Goal: Task Accomplishment & Management: Use online tool/utility

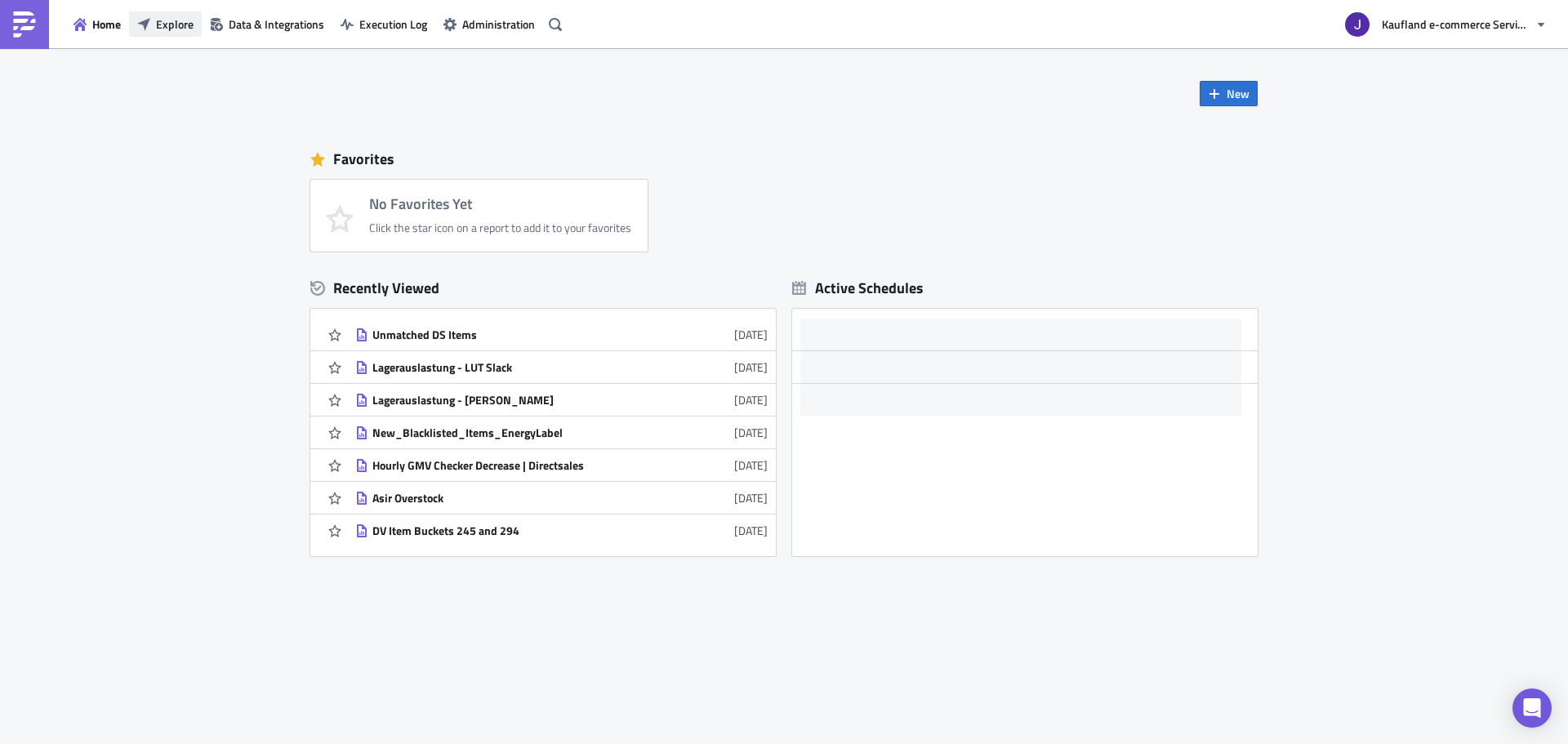
click at [179, 35] on button "Explore" at bounding box center [165, 23] width 72 height 25
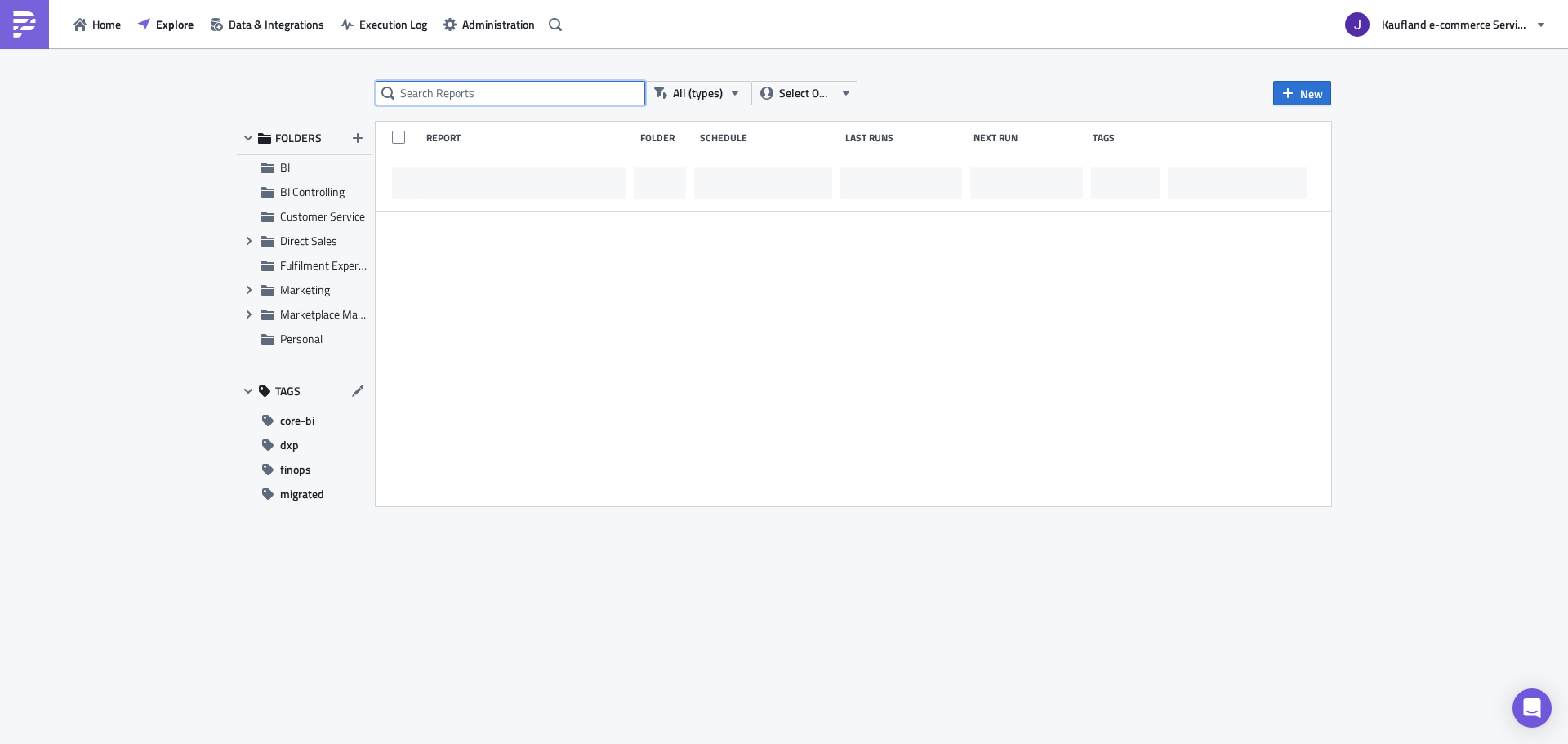
click at [585, 86] on input "text" at bounding box center [510, 93] width 270 height 24
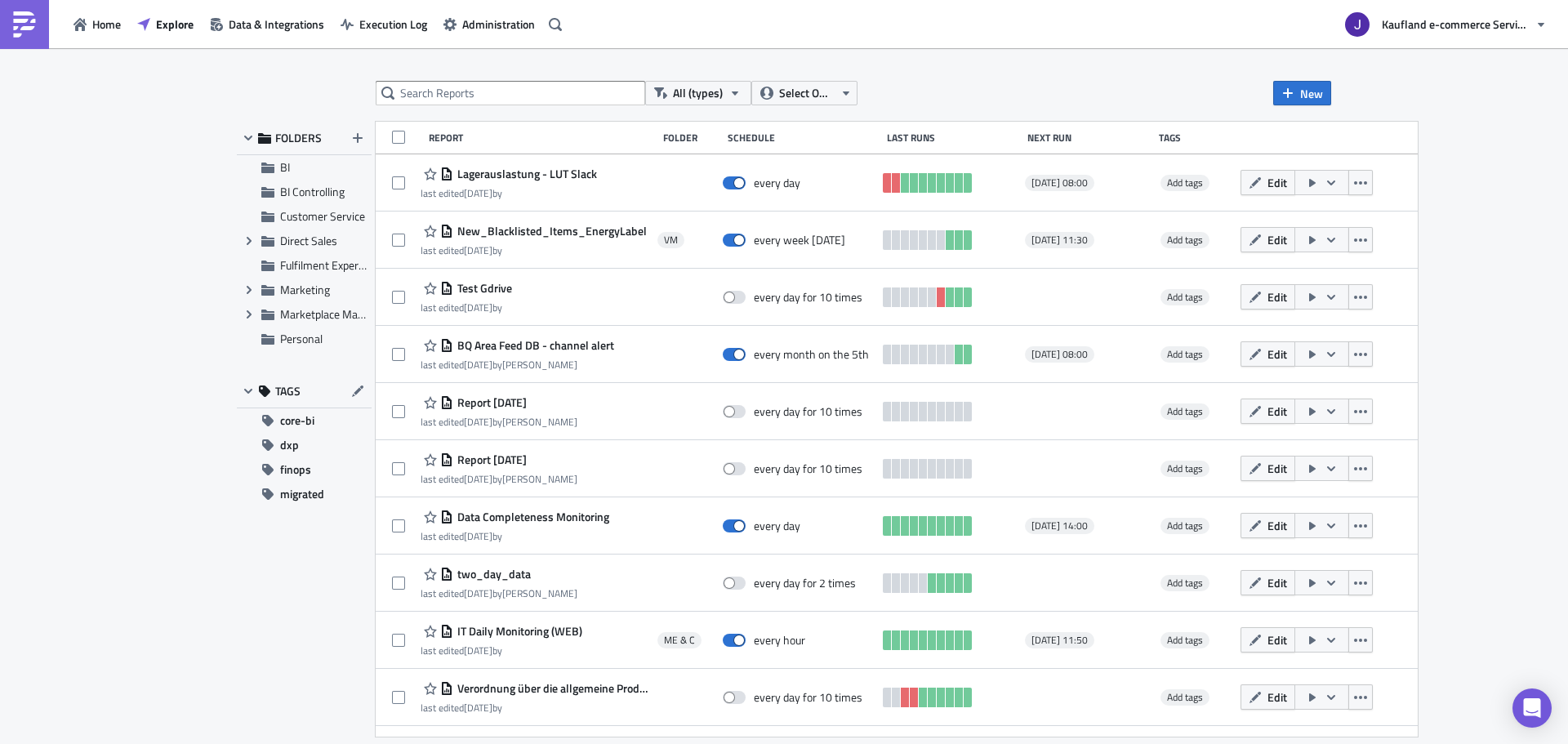
click at [486, 105] on div "All (types) Select Owner New FOLDERS BI BI Controlling Customer Service Expand …" at bounding box center [784, 397] width 1111 height 633
click at [500, 91] on input "text" at bounding box center [510, 93] width 270 height 24
type input "vendor report"
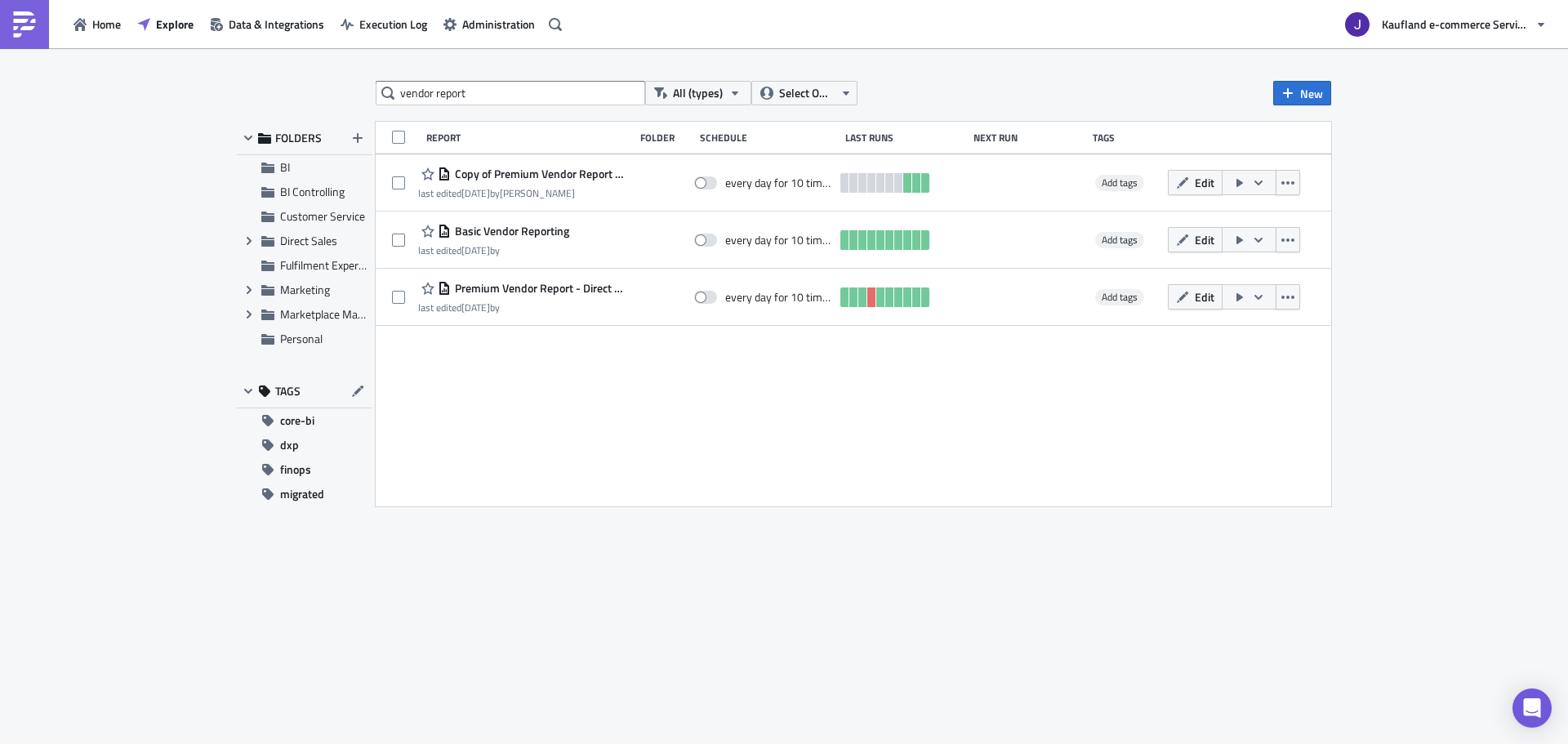
click at [1177, 239] on icon "button" at bounding box center [1183, 240] width 13 height 13
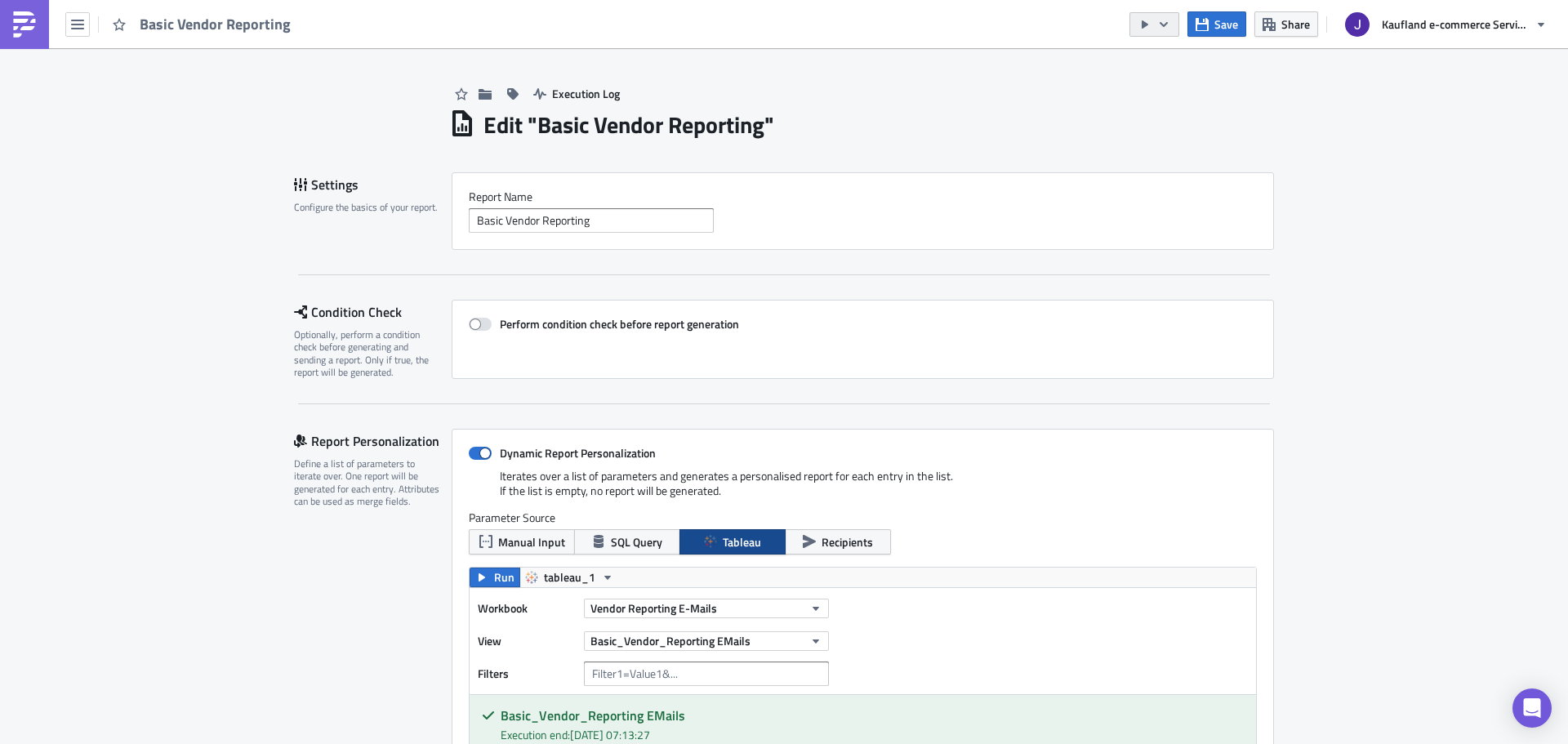
click at [1164, 21] on icon "button" at bounding box center [1164, 24] width 13 height 13
click at [1170, 59] on div "Send Just to Me" at bounding box center [1204, 66] width 127 height 17
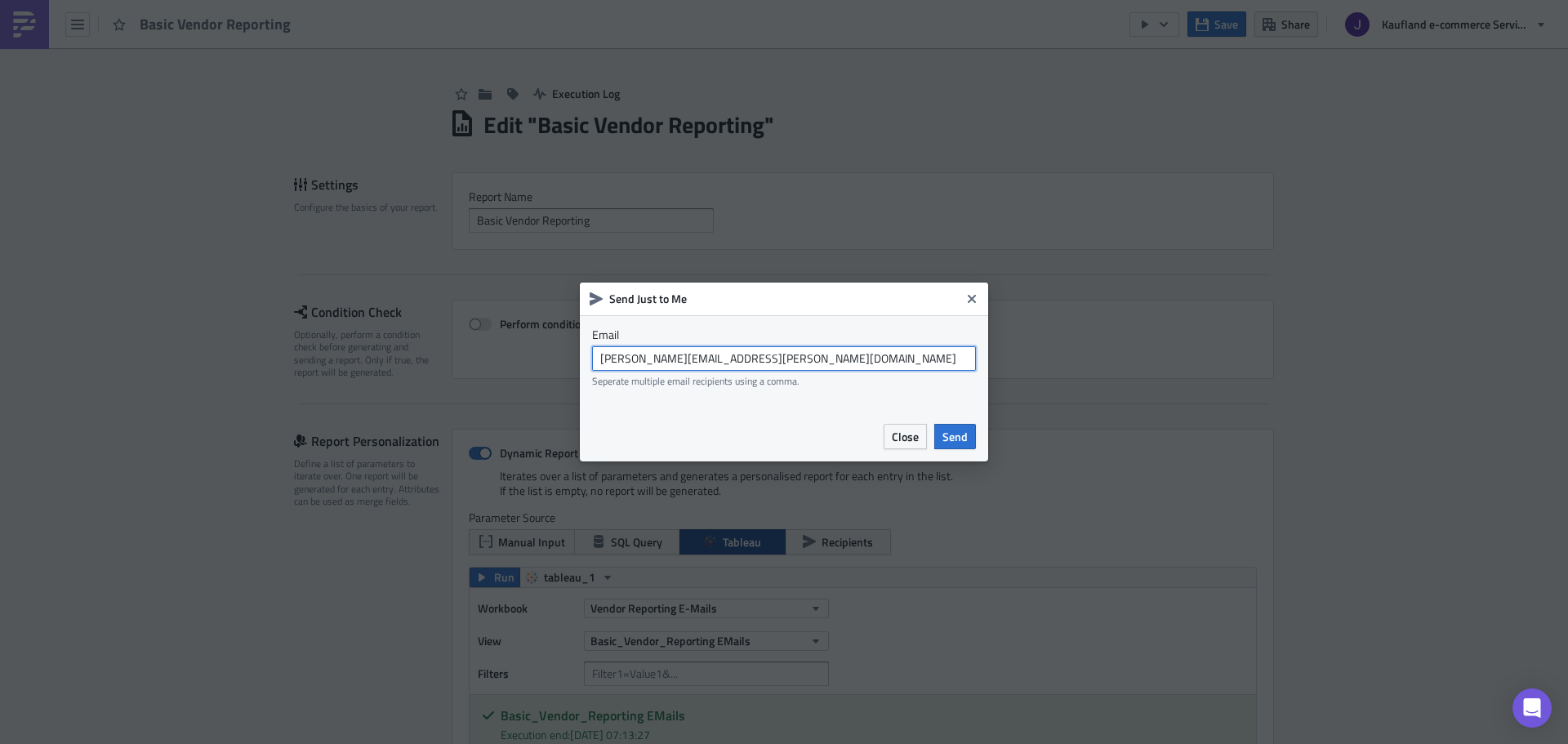
drag, startPoint x: 678, startPoint y: 361, endPoint x: 897, endPoint y: 343, distance: 219.7
click at [897, 343] on div "Email [PERSON_NAME][EMAIL_ADDRESS][PERSON_NAME][DOMAIN_NAME] Seperate multiple …" at bounding box center [784, 357] width 384 height 59
type input "[EMAIL_ADDRESS][DOMAIN_NAME]"
click at [962, 442] on span "Send" at bounding box center [955, 437] width 25 height 17
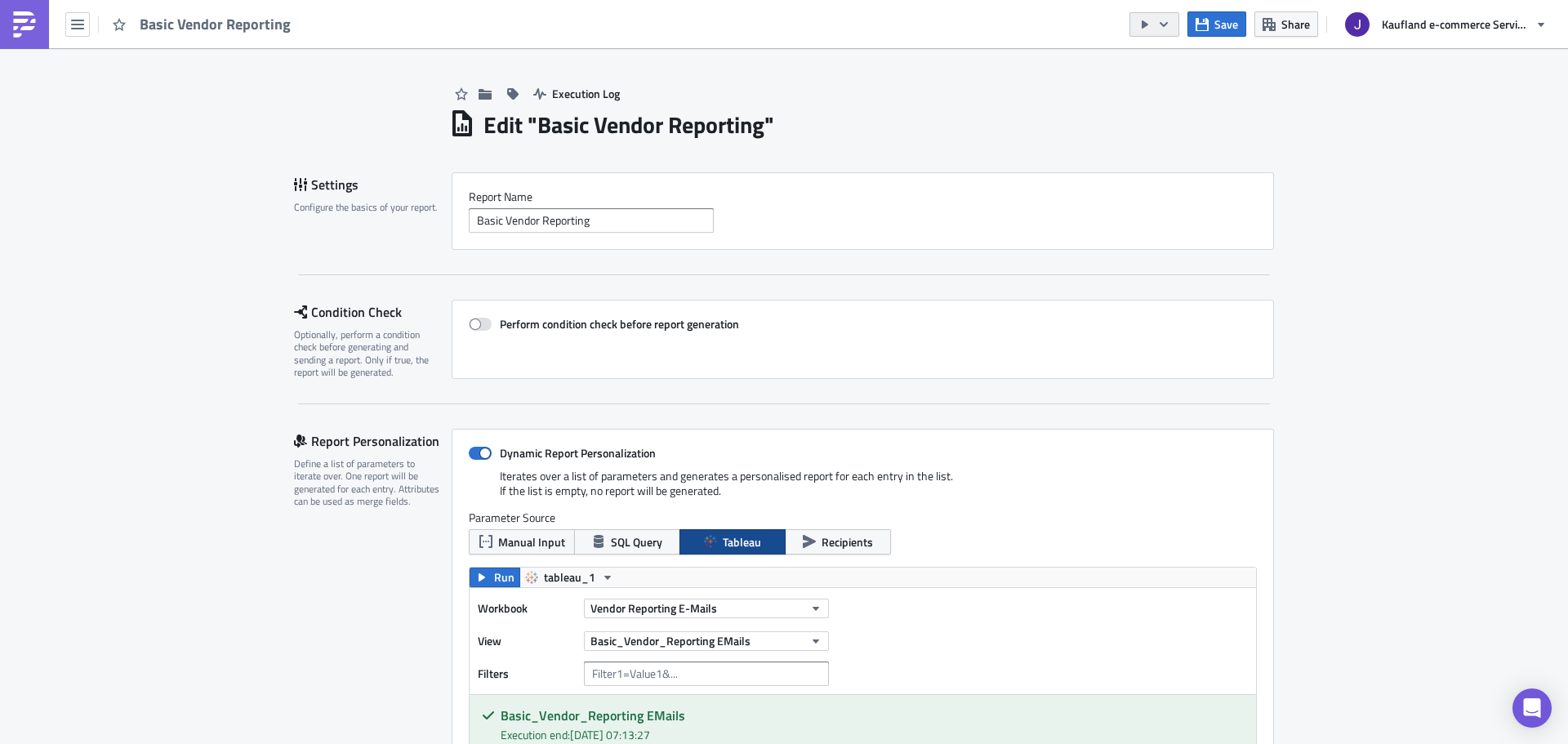
click at [1168, 24] on icon "button" at bounding box center [1164, 24] width 13 height 13
click at [1173, 91] on div "Run Report" at bounding box center [1204, 90] width 127 height 17
